Goal: Answer question/provide support: Share knowledge or assist other users

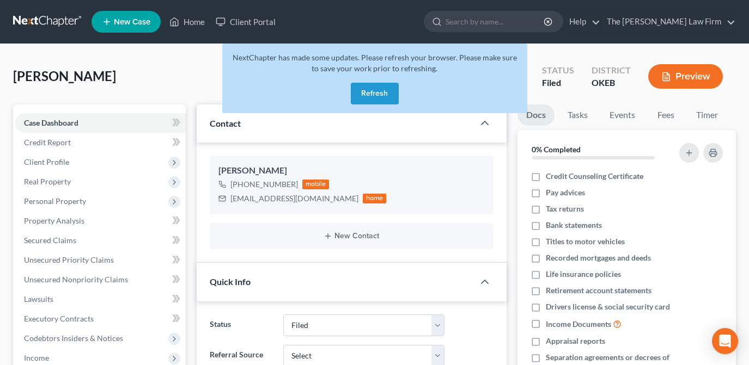
select select "2"
select select "0"
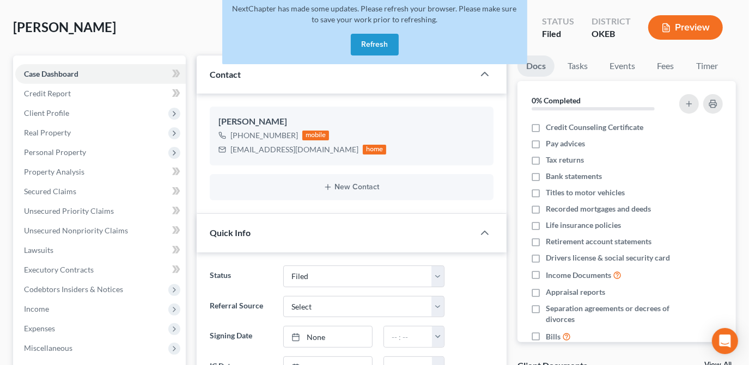
click at [375, 43] on button "Refresh" at bounding box center [375, 45] width 48 height 22
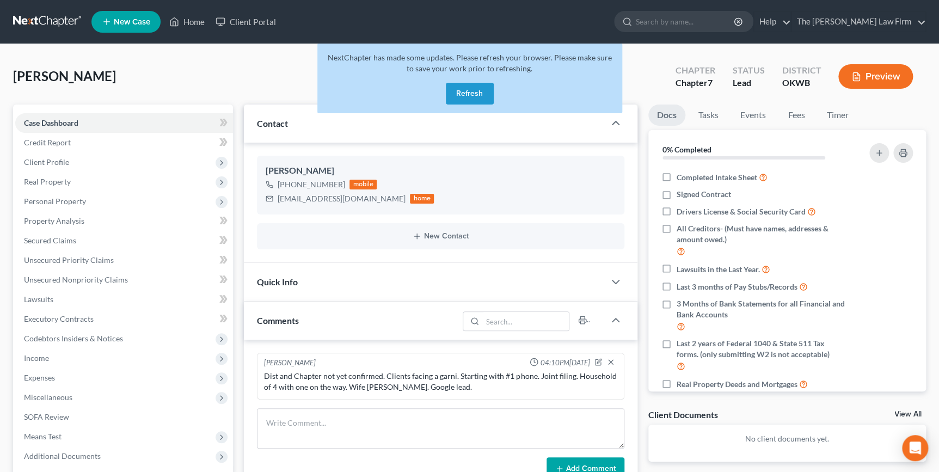
click at [457, 98] on button "Refresh" at bounding box center [470, 94] width 48 height 22
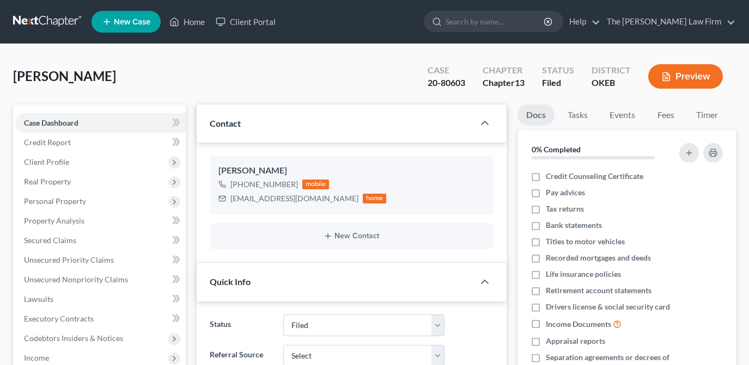
select select "2"
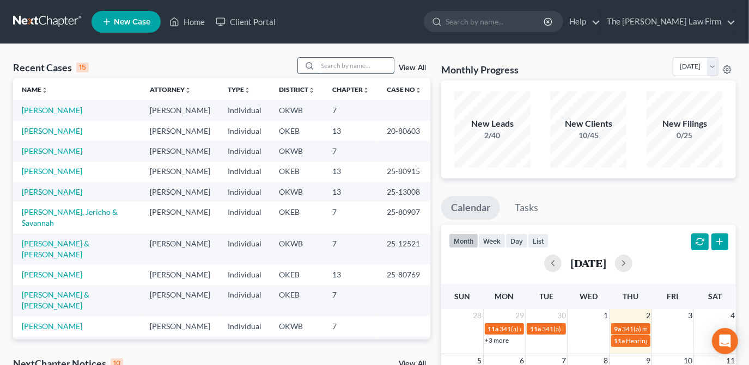
click at [385, 66] on input "search" at bounding box center [355, 66] width 76 height 16
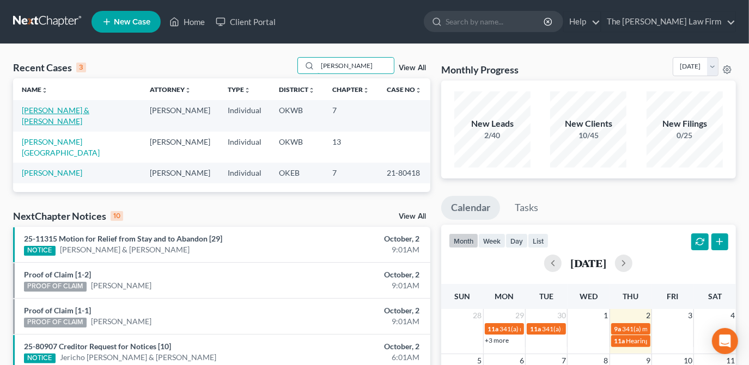
type input "torres"
click at [72, 110] on link "Torres, Ann & Jose" at bounding box center [56, 116] width 68 height 20
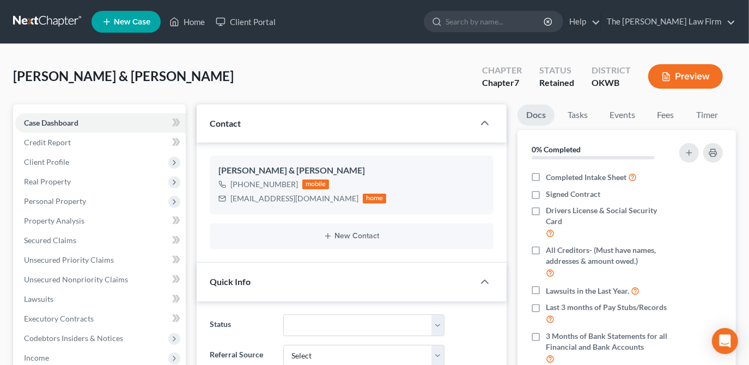
scroll to position [162, 0]
click at [669, 115] on link "Fees" at bounding box center [665, 115] width 35 height 21
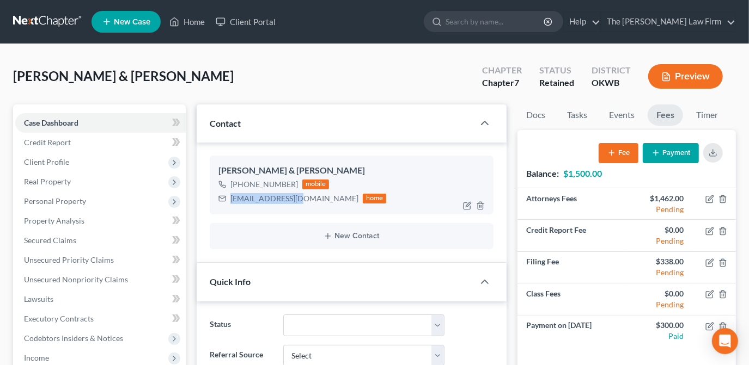
drag, startPoint x: 302, startPoint y: 198, endPoint x: 229, endPoint y: 198, distance: 72.4
click at [229, 198] on div "AnnT859@gmail.com home" at bounding box center [302, 199] width 168 height 14
drag, startPoint x: 229, startPoint y: 198, endPoint x: 236, endPoint y: 199, distance: 7.1
copy div "AnnT859@gmail.com"
click at [320, 87] on div "Torres, Ann & Jose Upgraded Chapter Chapter 7 Status Retained District OKWB Pre…" at bounding box center [374, 80] width 722 height 47
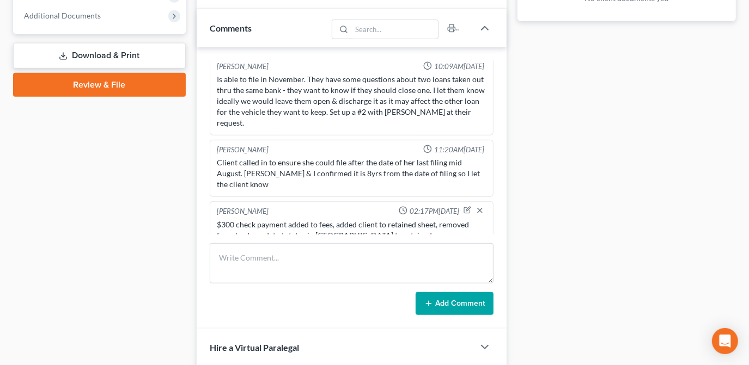
scroll to position [445, 0]
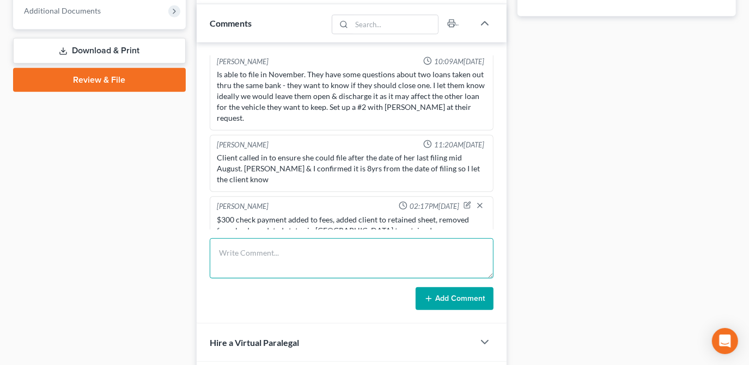
click at [277, 259] on textarea at bounding box center [352, 258] width 284 height 40
type textarea "Sent LOR"
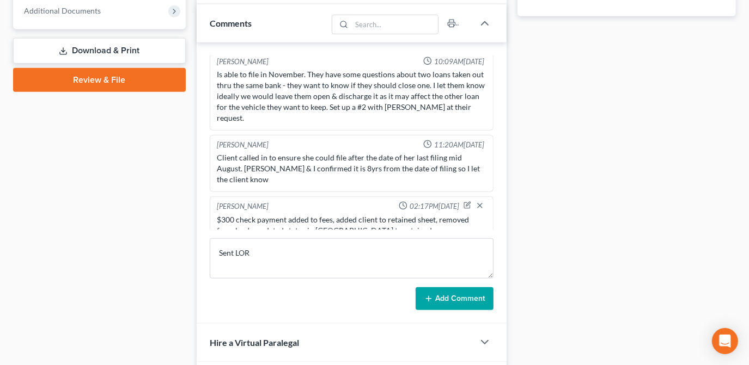
click at [443, 297] on button "Add Comment" at bounding box center [454, 298] width 78 height 23
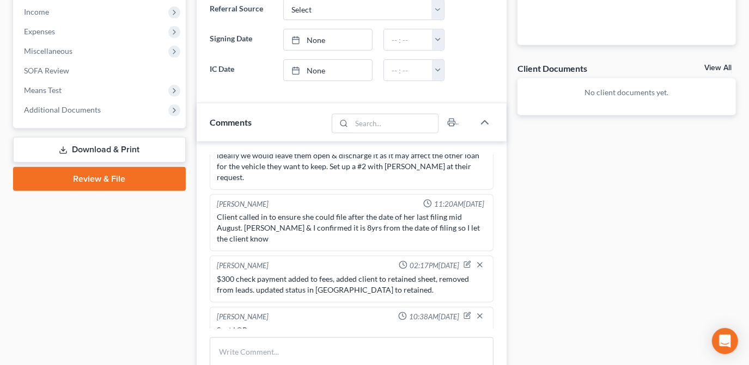
scroll to position [0, 0]
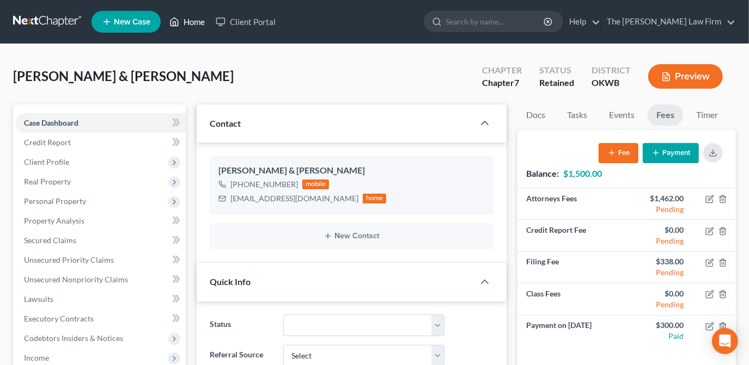
click at [197, 23] on link "Home" at bounding box center [187, 22] width 46 height 20
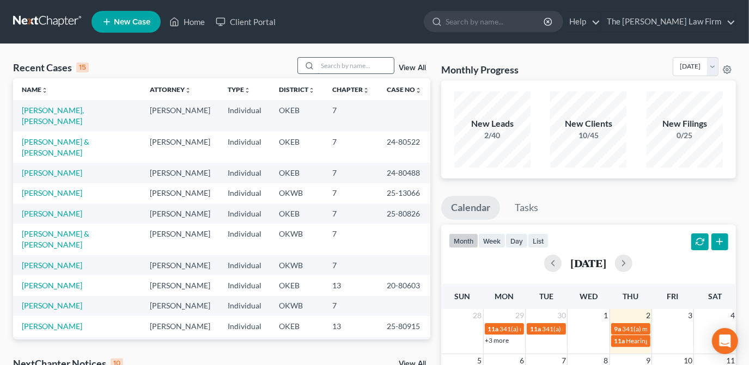
click at [336, 63] on input "search" at bounding box center [355, 66] width 76 height 16
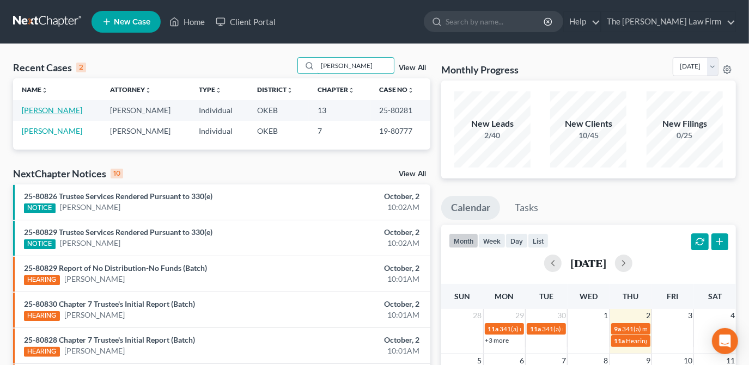
type input "shivers"
drag, startPoint x: 57, startPoint y: 110, endPoint x: 69, endPoint y: 110, distance: 11.4
click at [57, 109] on link "Shivers, James" at bounding box center [52, 110] width 60 height 9
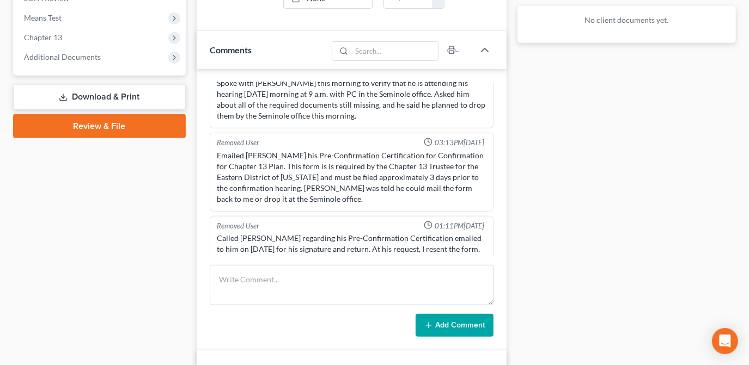
scroll to position [495, 0]
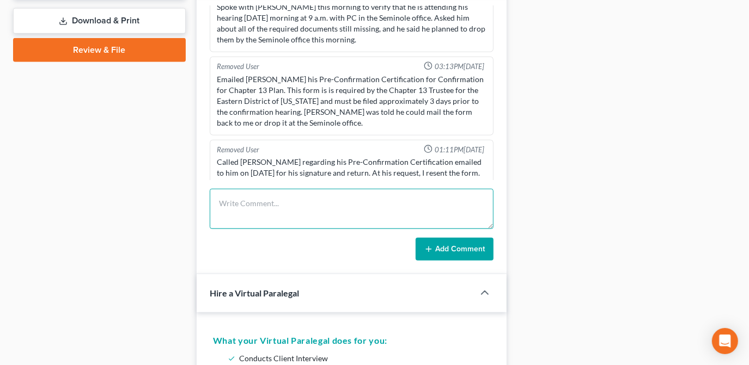
click at [286, 210] on textarea at bounding box center [352, 209] width 284 height 40
type textarea "c"
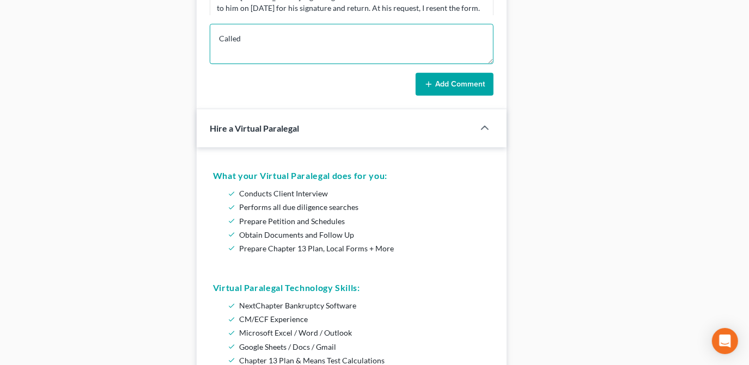
scroll to position [593, 0]
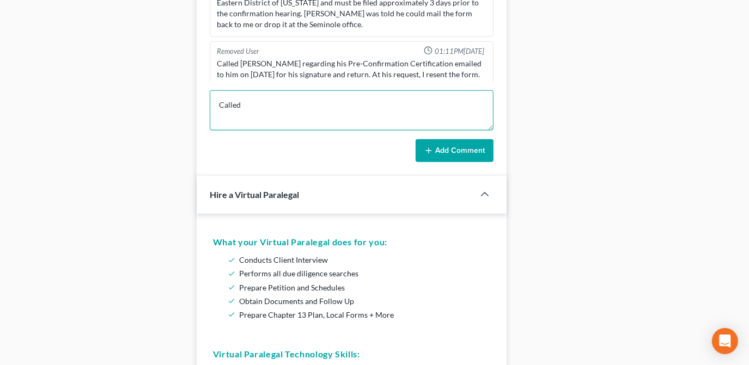
click at [284, 102] on textarea "Called" at bounding box center [352, 110] width 284 height 40
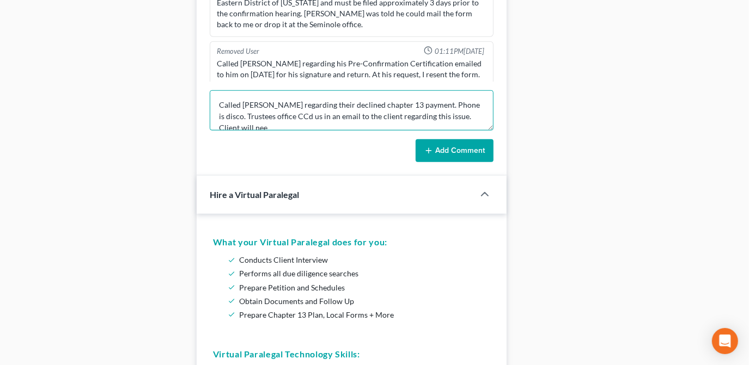
scroll to position [2, 0]
type textarea "Called James regarding their declined chapter 13 payment. Phone is disco. Trust…"
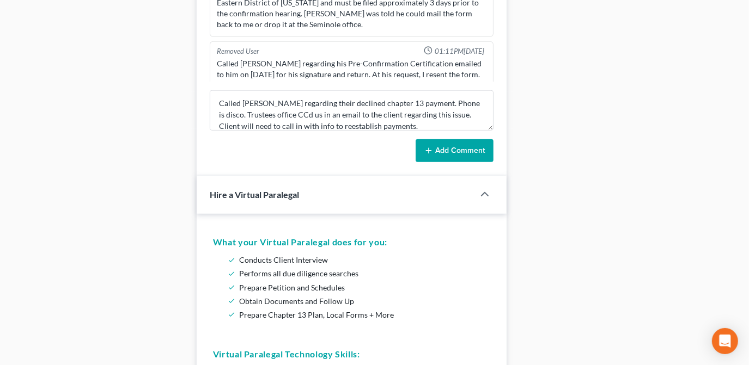
click at [445, 151] on button "Add Comment" at bounding box center [454, 150] width 78 height 23
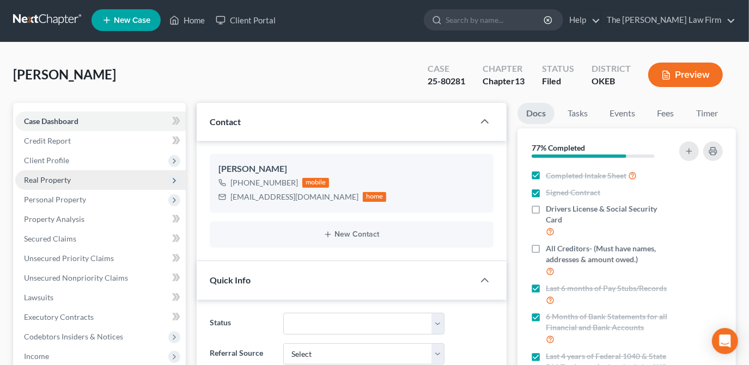
scroll to position [0, 0]
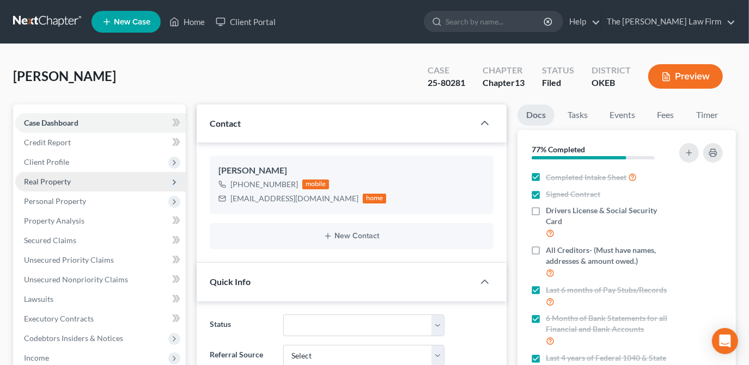
click at [125, 184] on span "Real Property" at bounding box center [100, 182] width 170 height 20
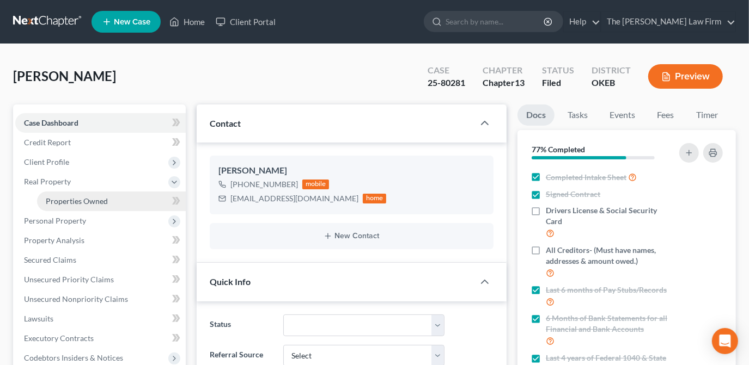
drag, startPoint x: 132, startPoint y: 205, endPoint x: 138, endPoint y: 207, distance: 6.4
click at [132, 205] on link "Properties Owned" at bounding box center [111, 202] width 149 height 20
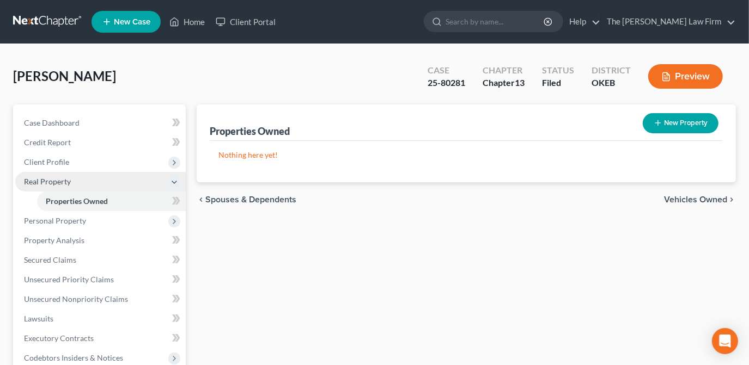
click at [104, 183] on span "Real Property" at bounding box center [100, 182] width 170 height 20
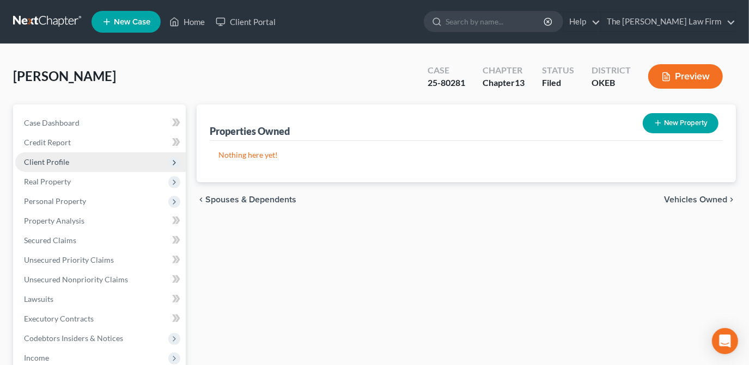
click at [103, 163] on span "Client Profile" at bounding box center [100, 162] width 170 height 20
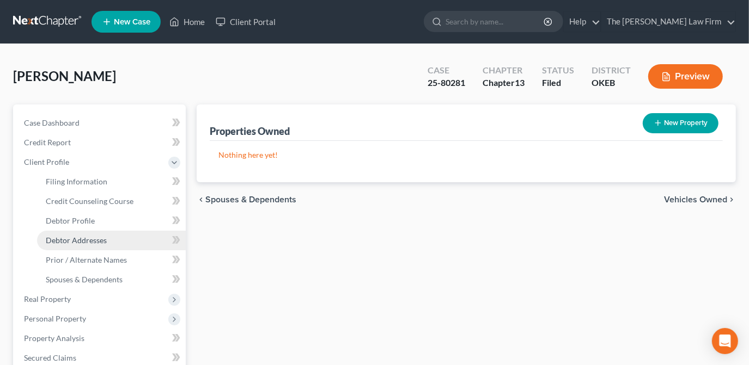
click at [112, 236] on link "Debtor Addresses" at bounding box center [111, 241] width 149 height 20
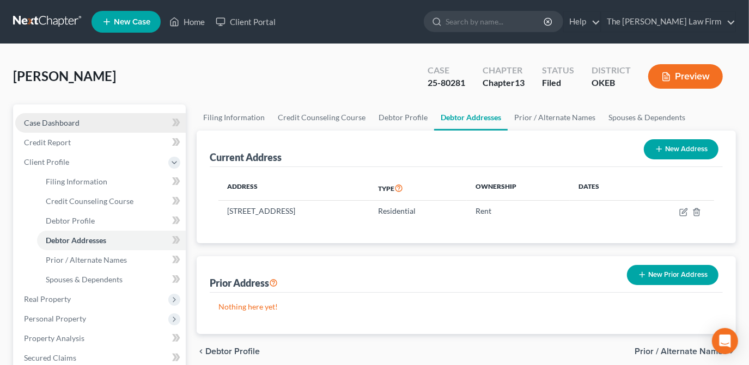
click at [115, 125] on link "Case Dashboard" at bounding box center [100, 123] width 170 height 20
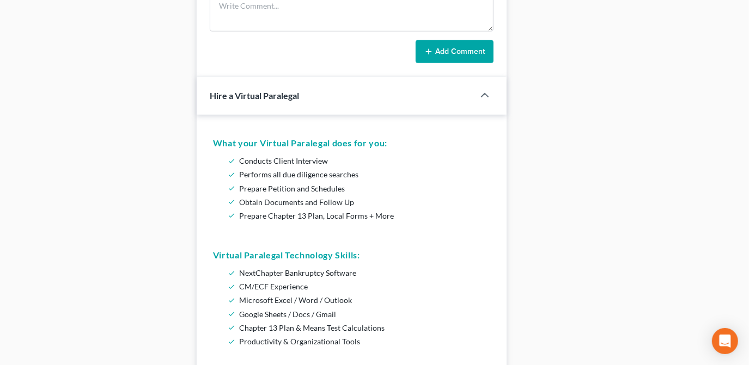
scroll to position [495, 0]
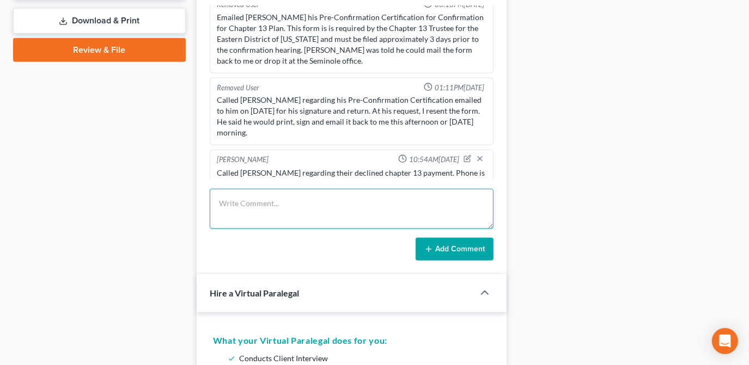
click at [250, 201] on textarea at bounding box center [352, 209] width 284 height 40
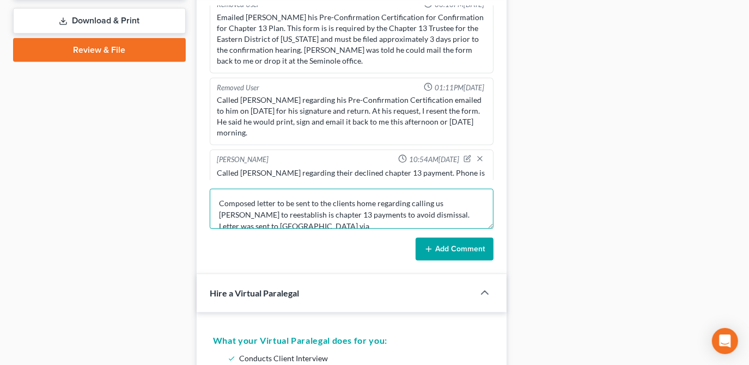
scroll to position [2, 0]
type textarea "Composed letter to be sent to the clients home regarding calling us asap to ree…"
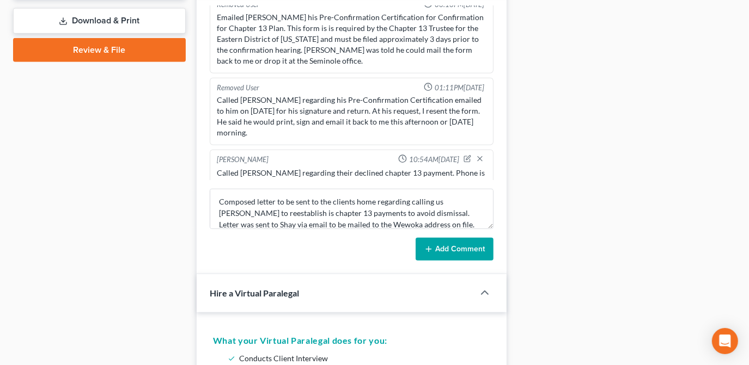
click at [464, 249] on button "Add Comment" at bounding box center [454, 249] width 78 height 23
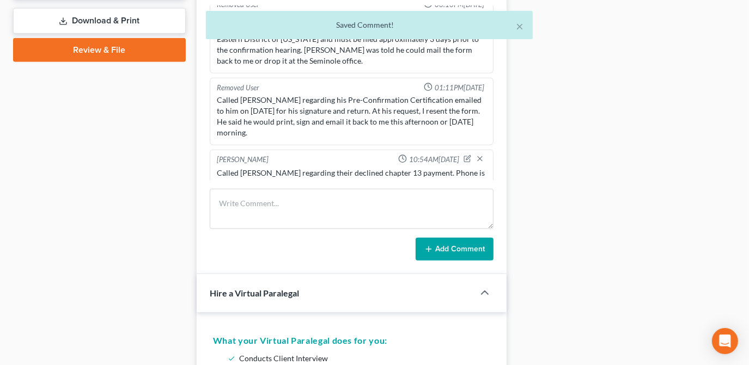
scroll to position [868, 0]
